Goal: Task Accomplishment & Management: Use online tool/utility

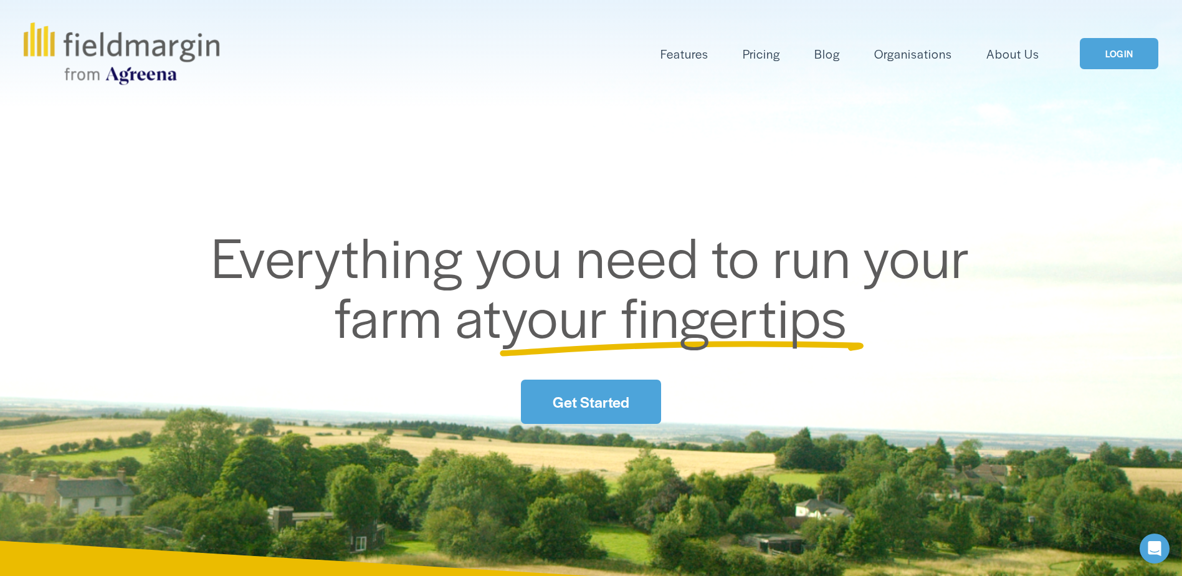
click at [1136, 65] on div "Skip to Content Features Mapping" at bounding box center [591, 53] width 1182 height 107
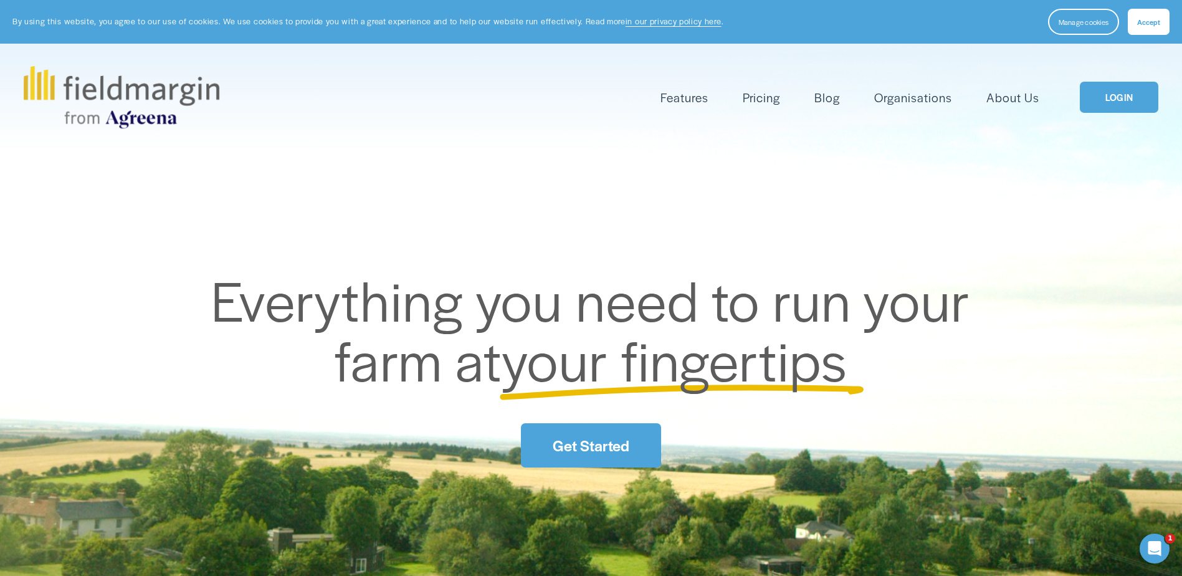
click at [1124, 104] on link "LOGIN" at bounding box center [1119, 98] width 78 height 32
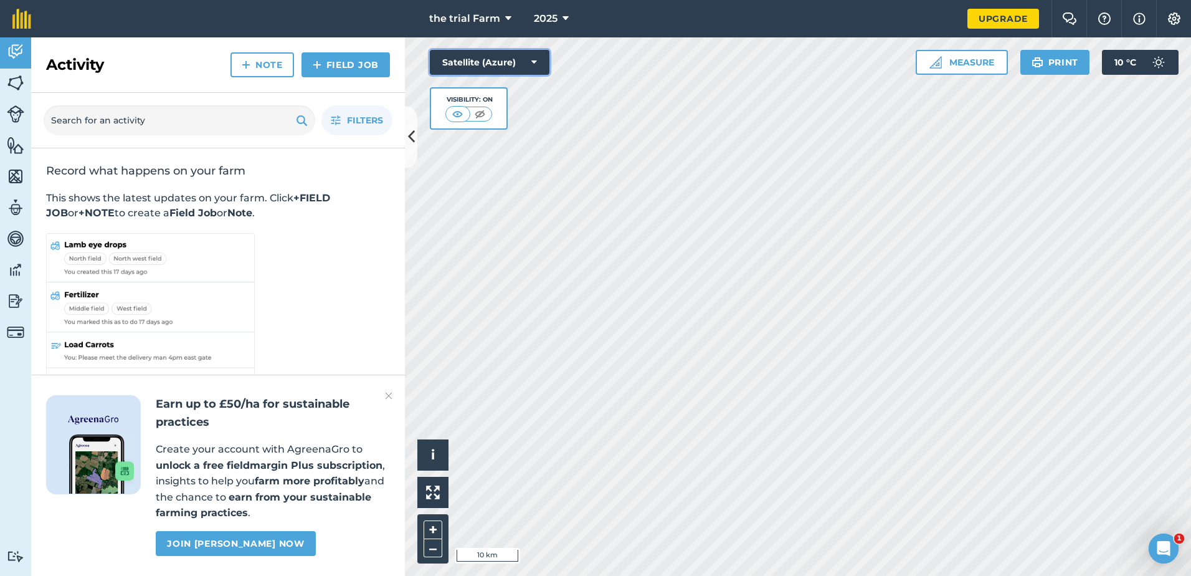
click at [502, 52] on button "Satellite (Azure)" at bounding box center [490, 62] width 120 height 25
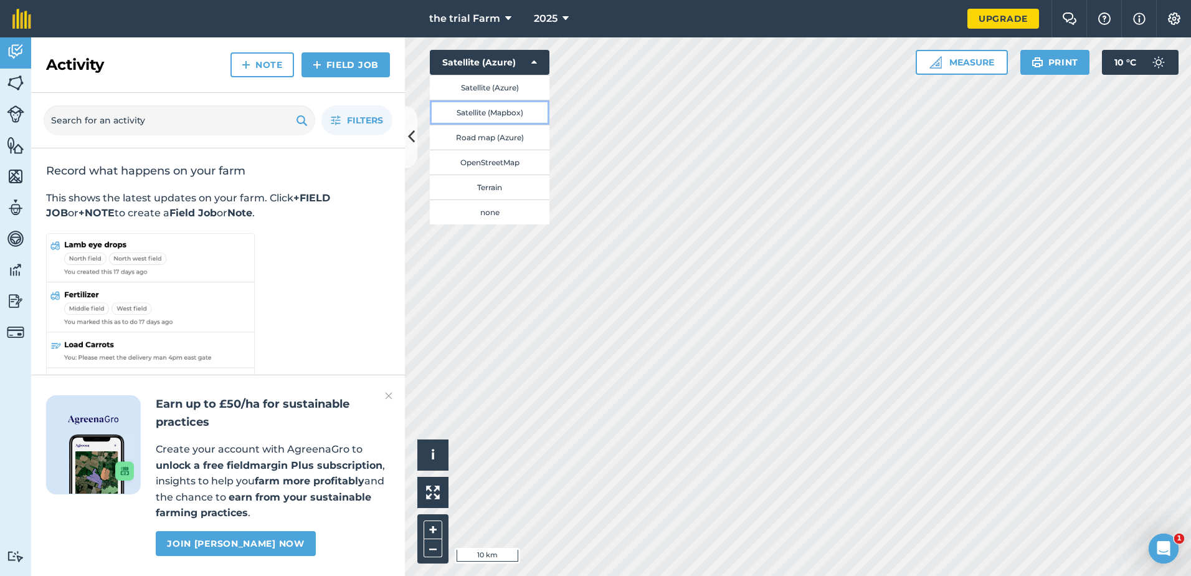
click at [531, 116] on button "Satellite (Mapbox)" at bounding box center [490, 112] width 120 height 25
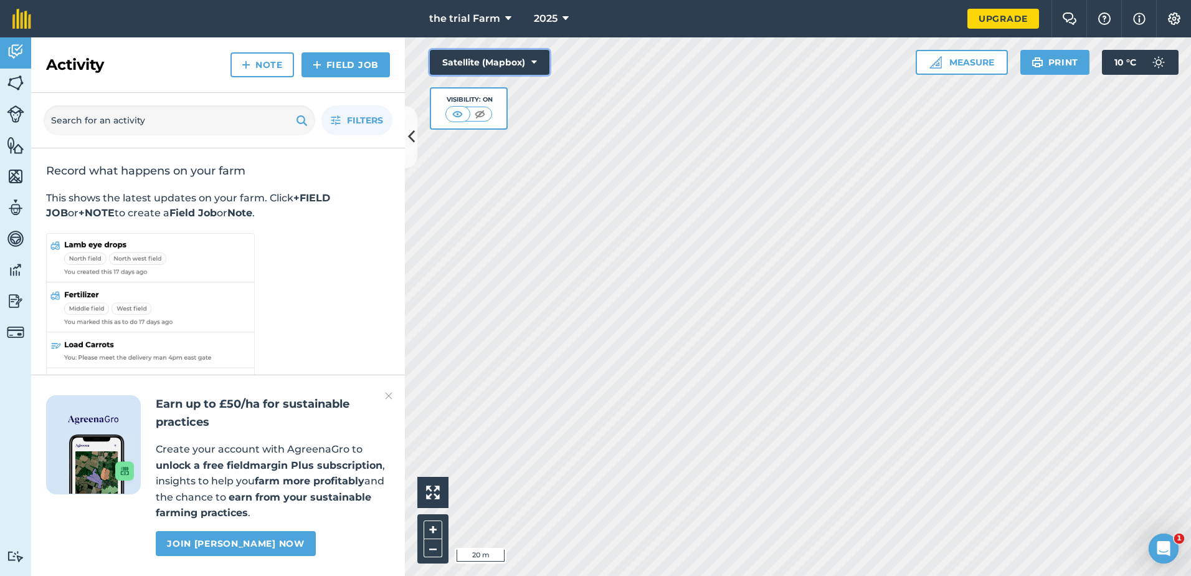
click at [520, 63] on button "Satellite (Mapbox)" at bounding box center [490, 62] width 120 height 25
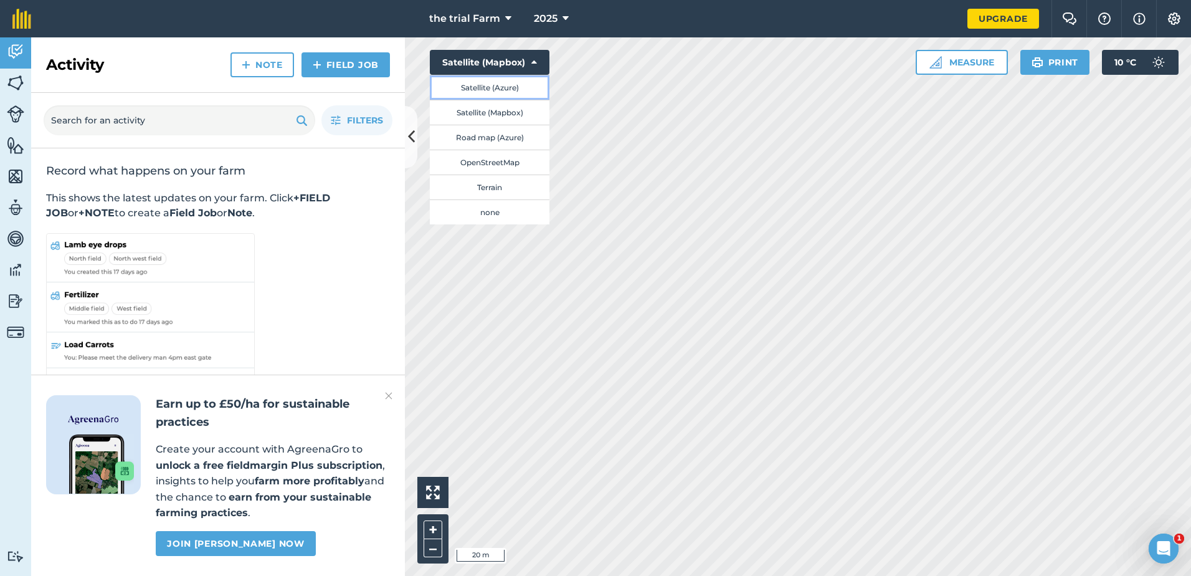
click at [531, 84] on button "Satellite (Azure)" at bounding box center [490, 87] width 120 height 25
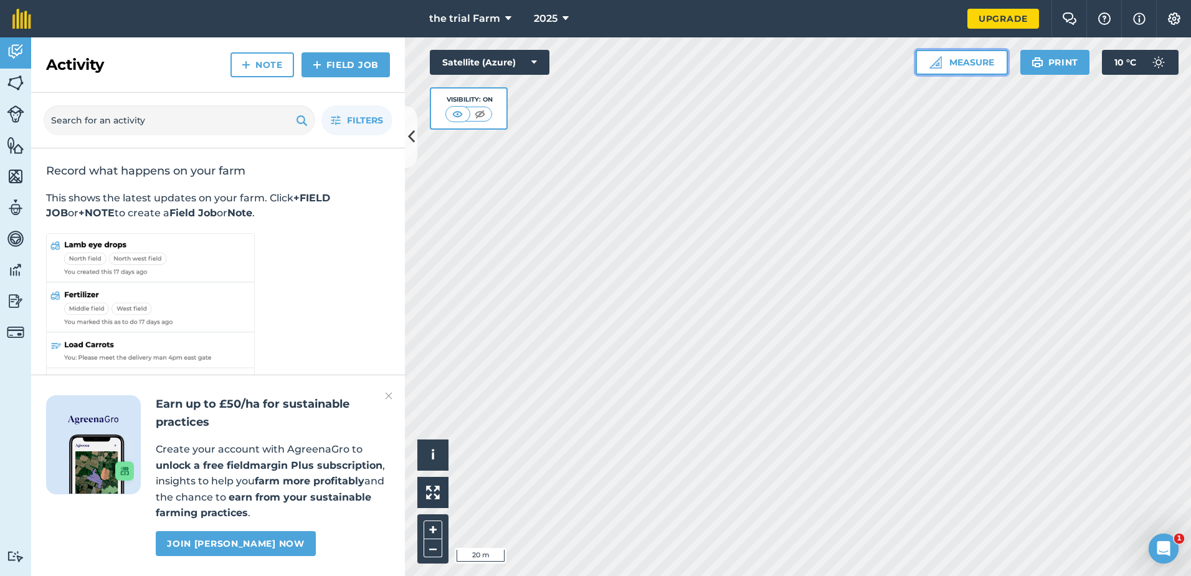
click at [977, 64] on button "Measure" at bounding box center [962, 62] width 92 height 25
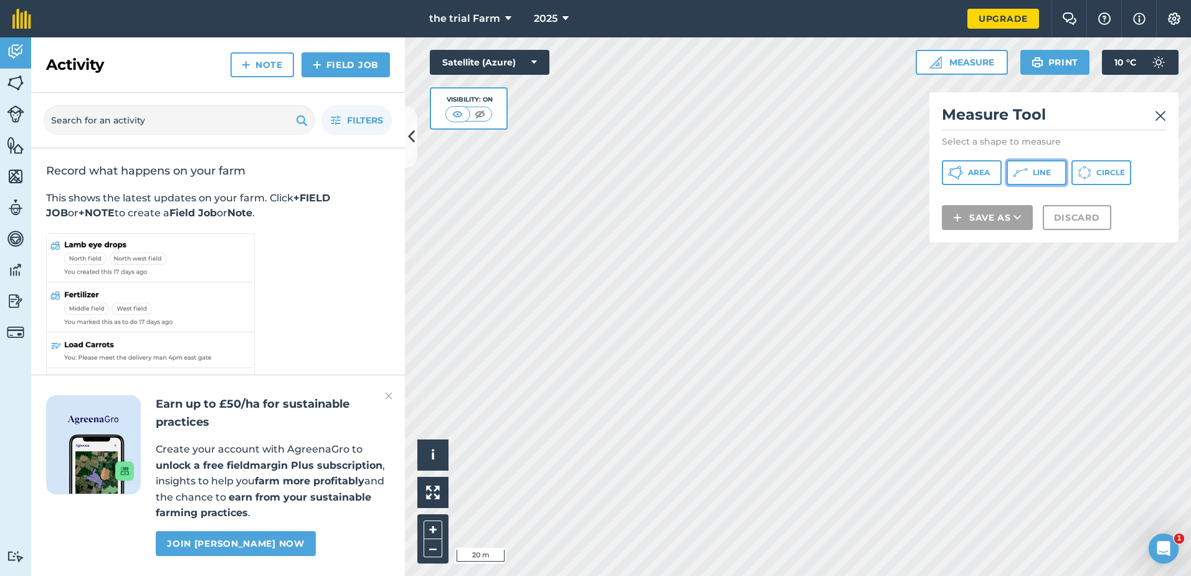
click at [1041, 174] on span "Line" at bounding box center [1042, 173] width 18 height 10
click at [1158, 120] on img at bounding box center [1160, 115] width 11 height 15
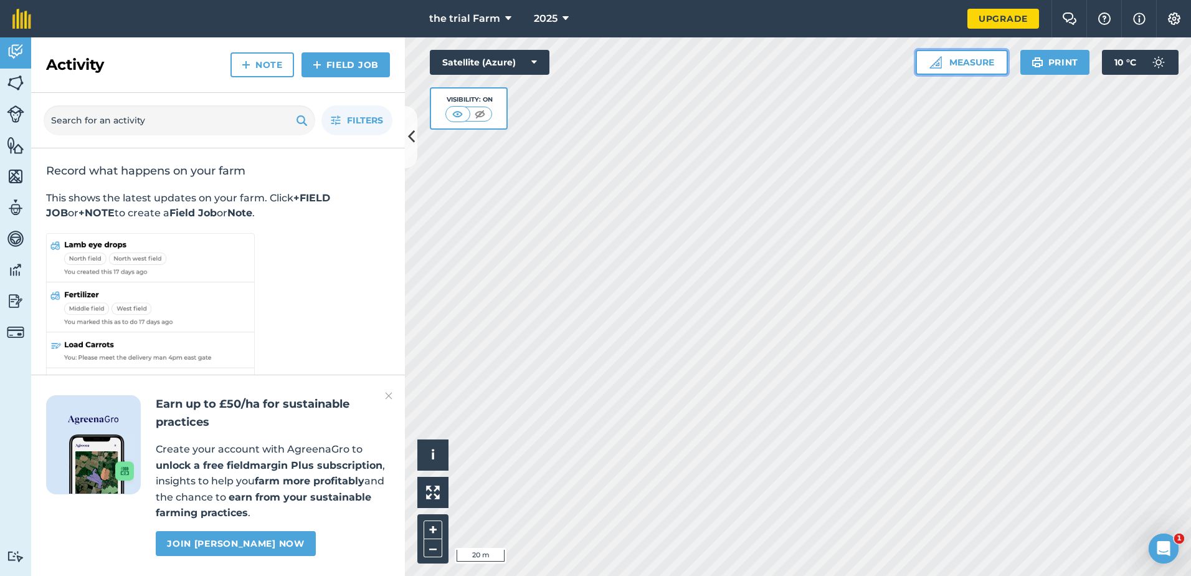
click at [989, 69] on button "Measure" at bounding box center [962, 62] width 92 height 25
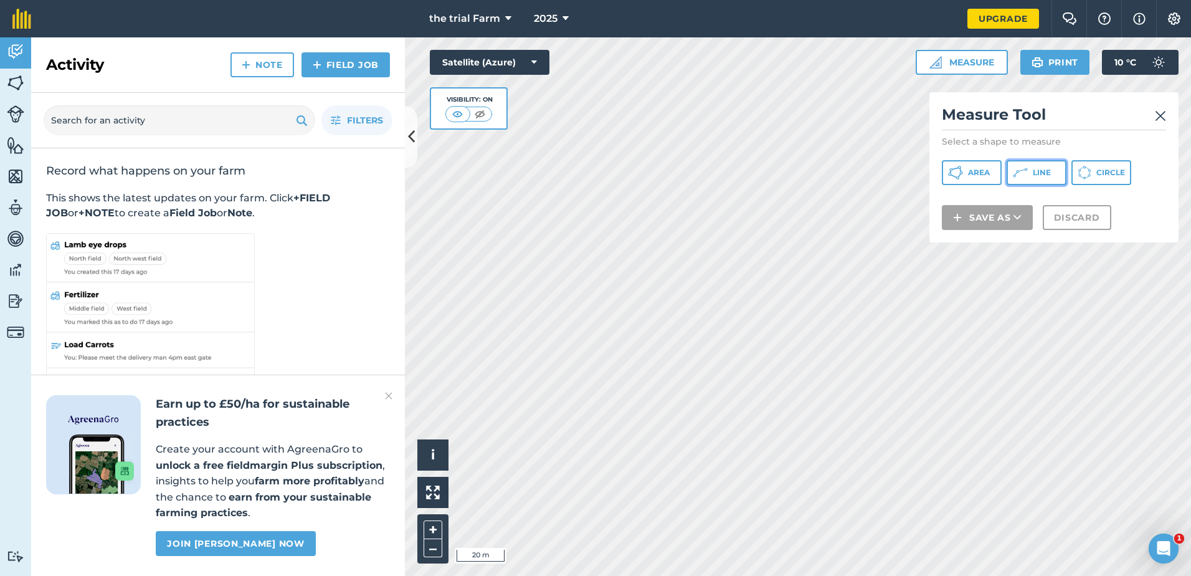
click at [1058, 172] on button "Line" at bounding box center [1037, 172] width 60 height 25
click at [1158, 118] on img at bounding box center [1160, 115] width 11 height 15
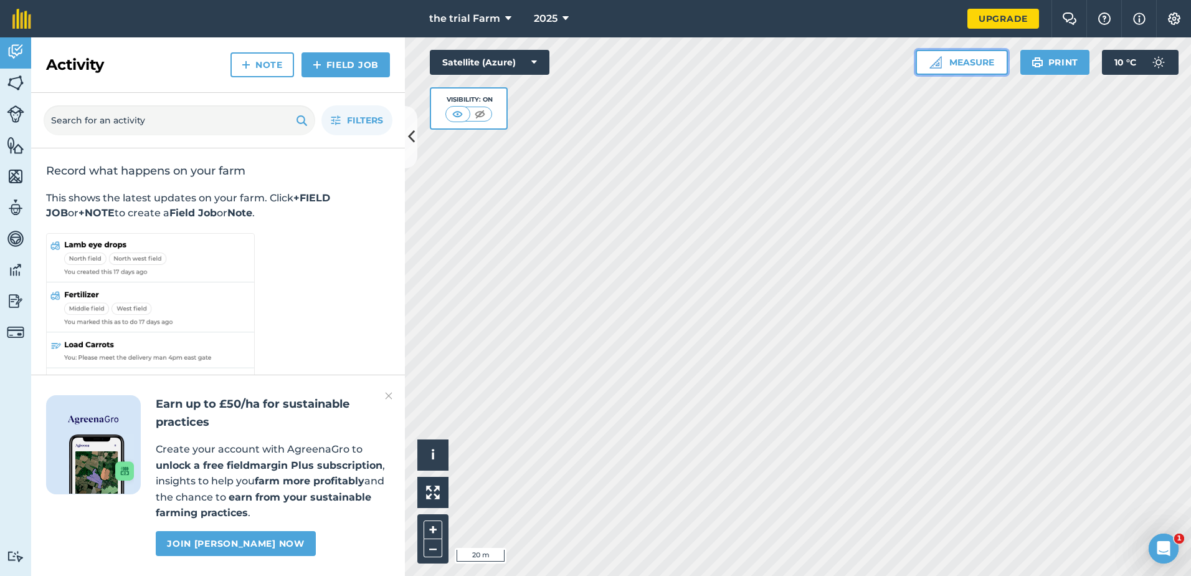
drag, startPoint x: 997, startPoint y: 62, endPoint x: 997, endPoint y: 72, distance: 10.0
click at [997, 62] on button "Measure" at bounding box center [962, 62] width 92 height 25
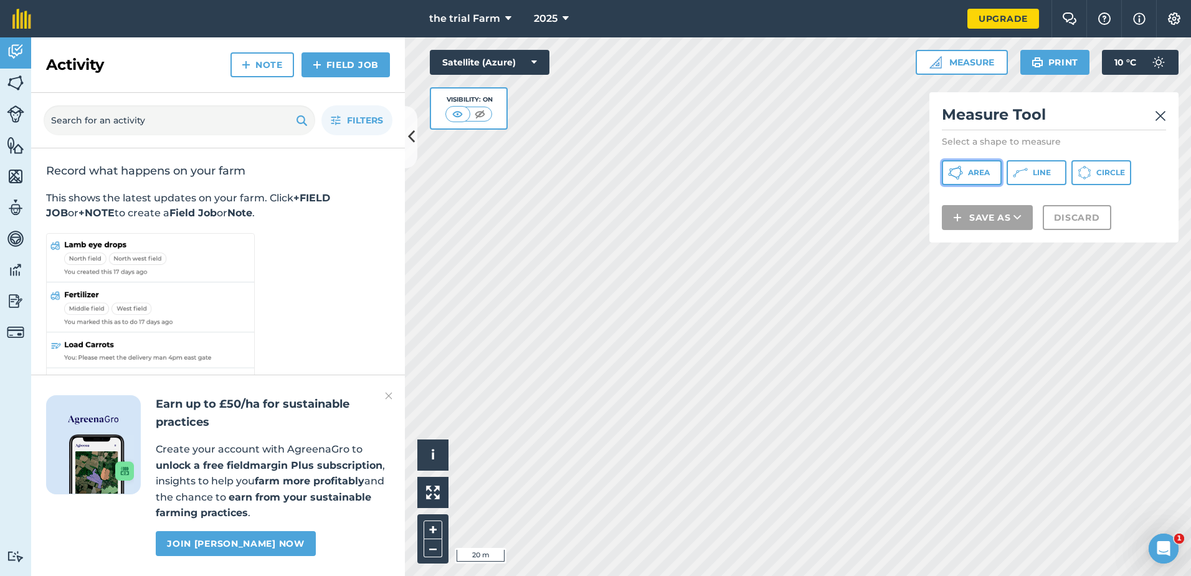
click at [982, 178] on button "Area" at bounding box center [972, 172] width 60 height 25
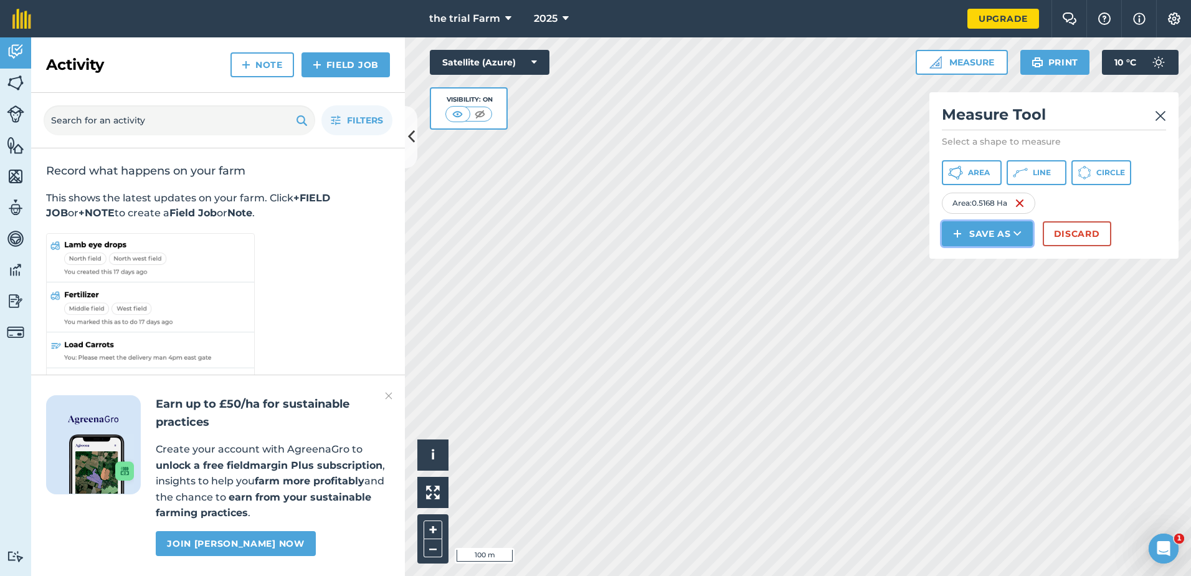
click at [989, 229] on button "Save as" at bounding box center [987, 233] width 91 height 25
click at [1010, 264] on link "Field" at bounding box center [987, 261] width 87 height 27
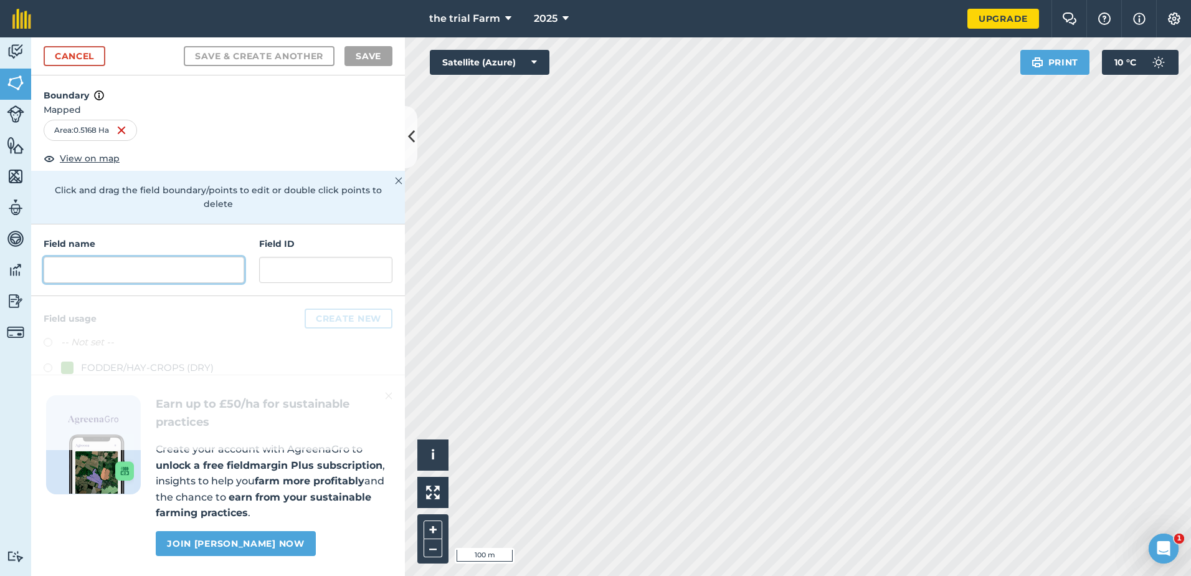
click at [222, 257] on input "text" at bounding box center [144, 270] width 201 height 26
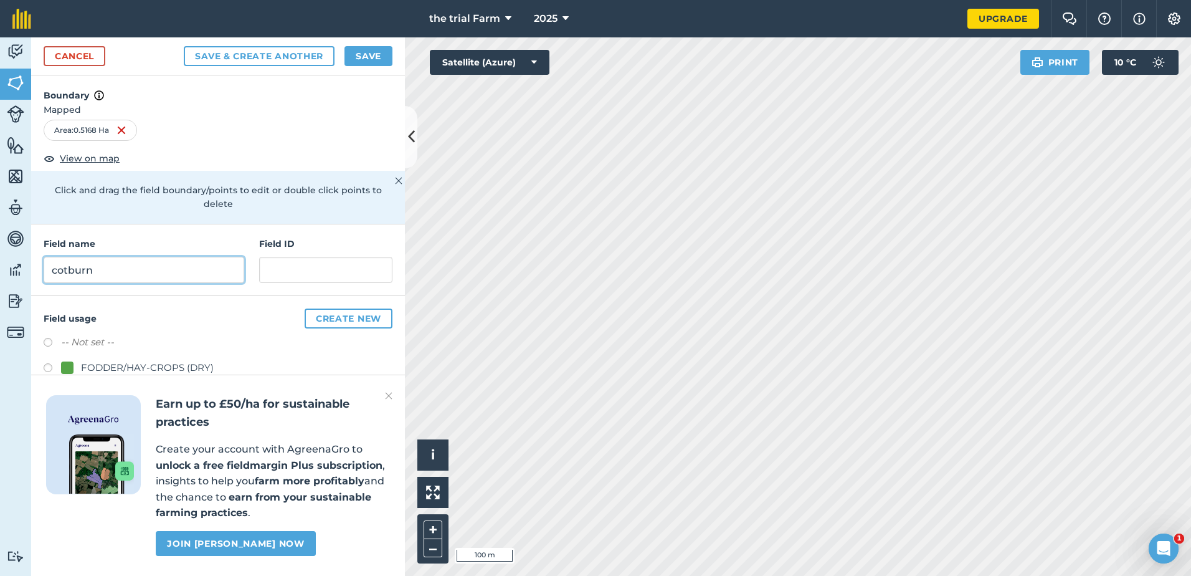
type input "cotburn"
click at [373, 62] on button "Save" at bounding box center [369, 56] width 48 height 20
